Goal: Information Seeking & Learning: Stay updated

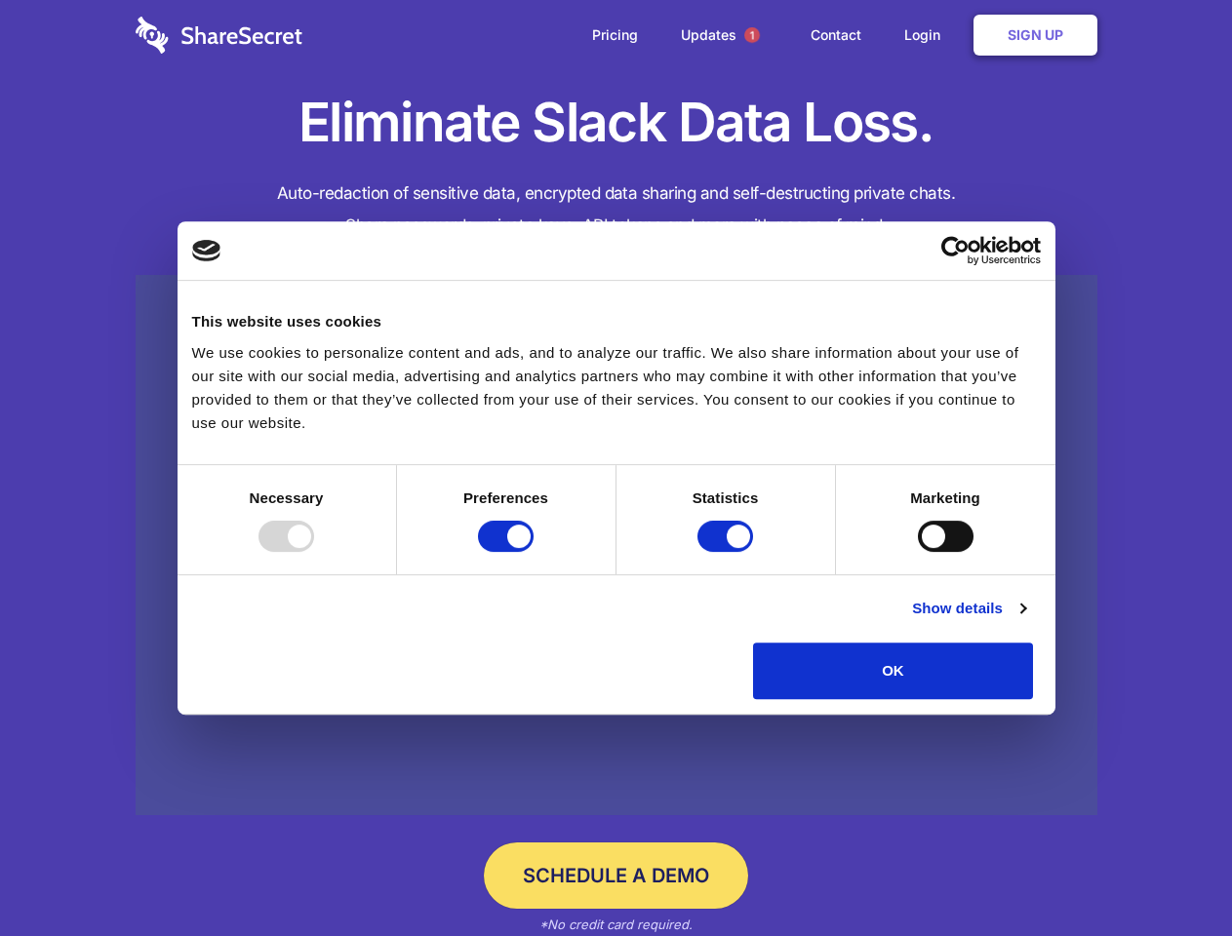
click at [314, 552] on div at bounding box center [286, 536] width 56 height 31
click at [533, 552] on input "Preferences" at bounding box center [506, 536] width 56 height 31
checkbox input "false"
click at [728, 552] on input "Statistics" at bounding box center [725, 536] width 56 height 31
checkbox input "false"
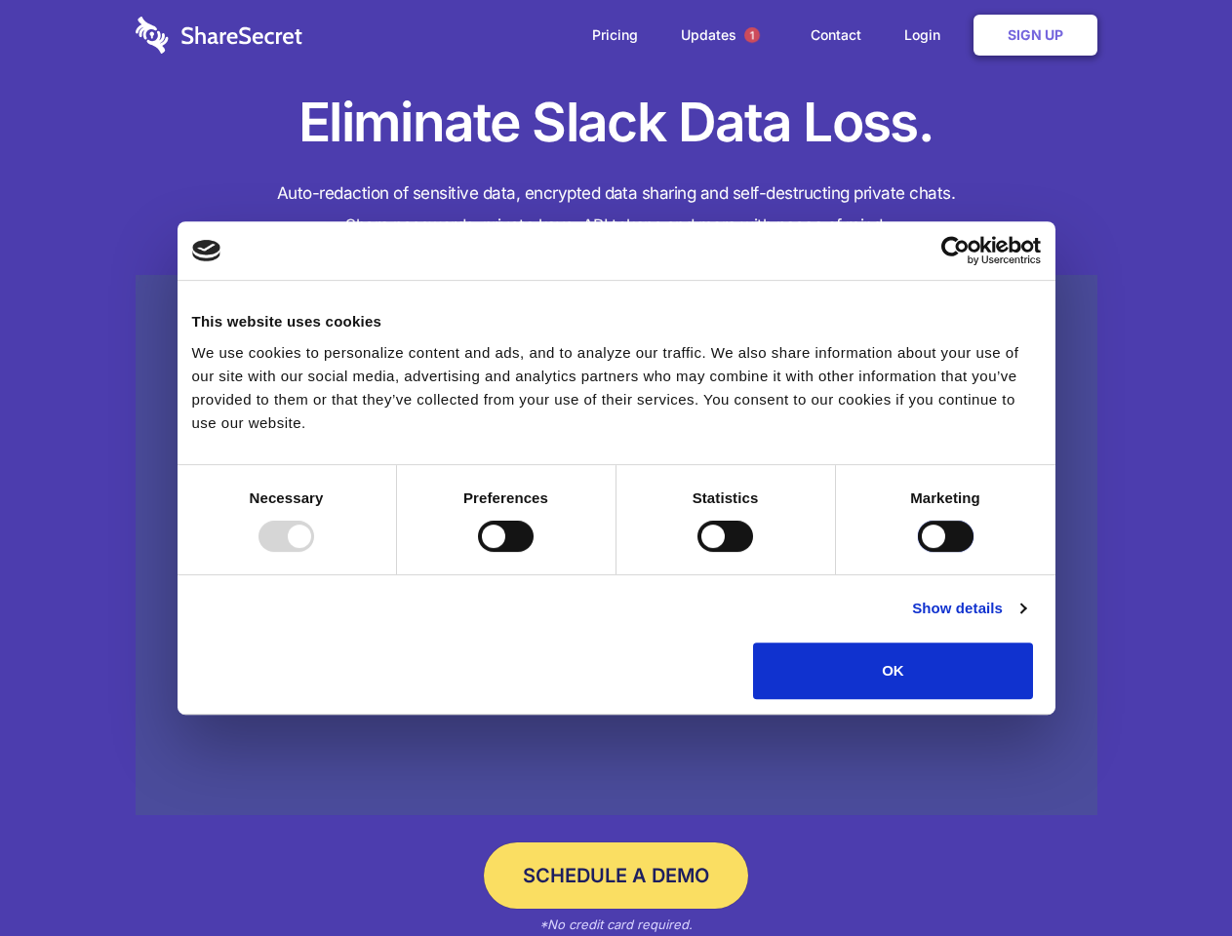
click at [918, 552] on input "Marketing" at bounding box center [946, 536] width 56 height 31
checkbox input "true"
click at [1025, 620] on link "Show details" at bounding box center [968, 608] width 113 height 23
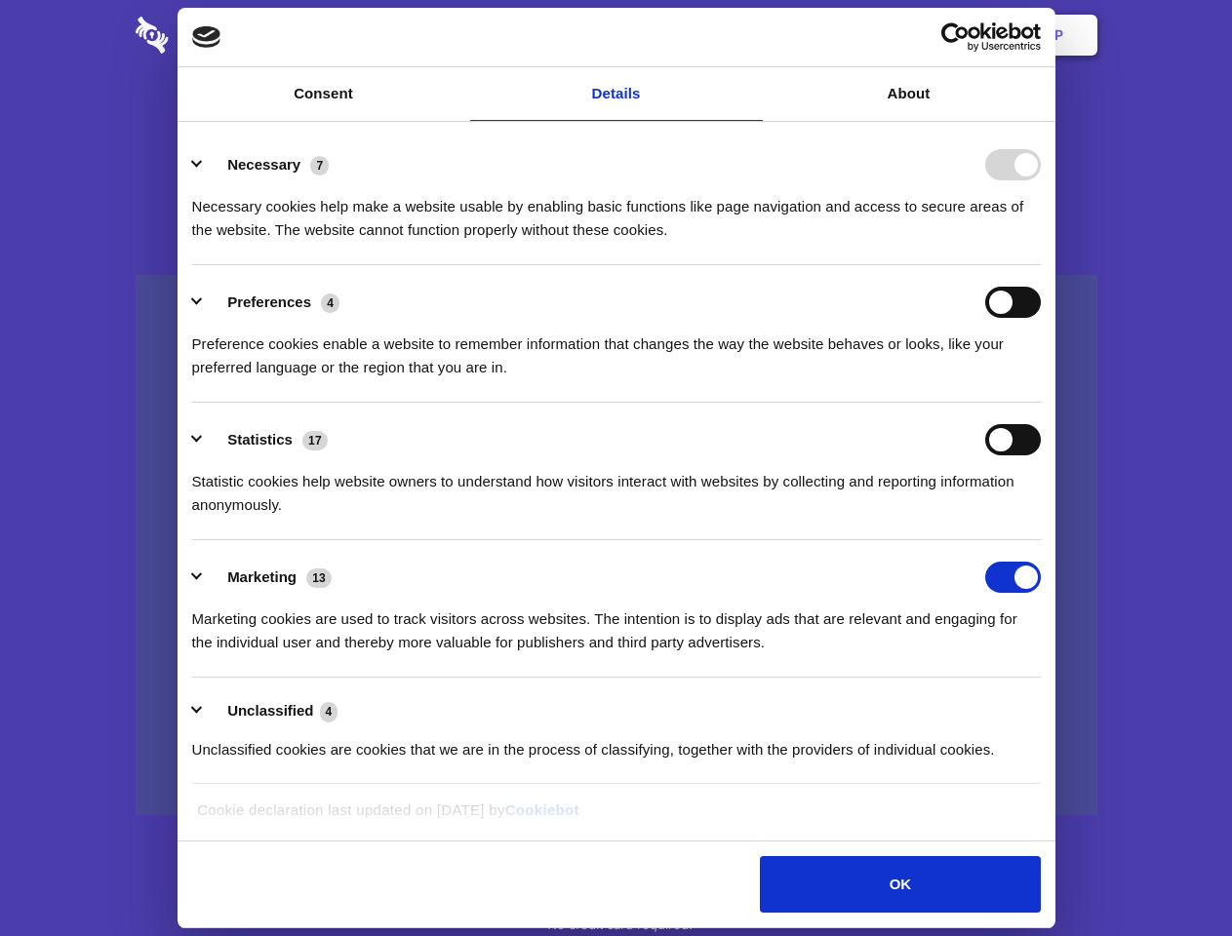
click at [1049, 706] on ul "Necessary 7 Necessary cookies help make a website usable by enabling basic func…" at bounding box center [615, 456] width 867 height 657
click at [751, 35] on span "1" at bounding box center [752, 35] width 16 height 16
